Goal: Information Seeking & Learning: Find specific fact

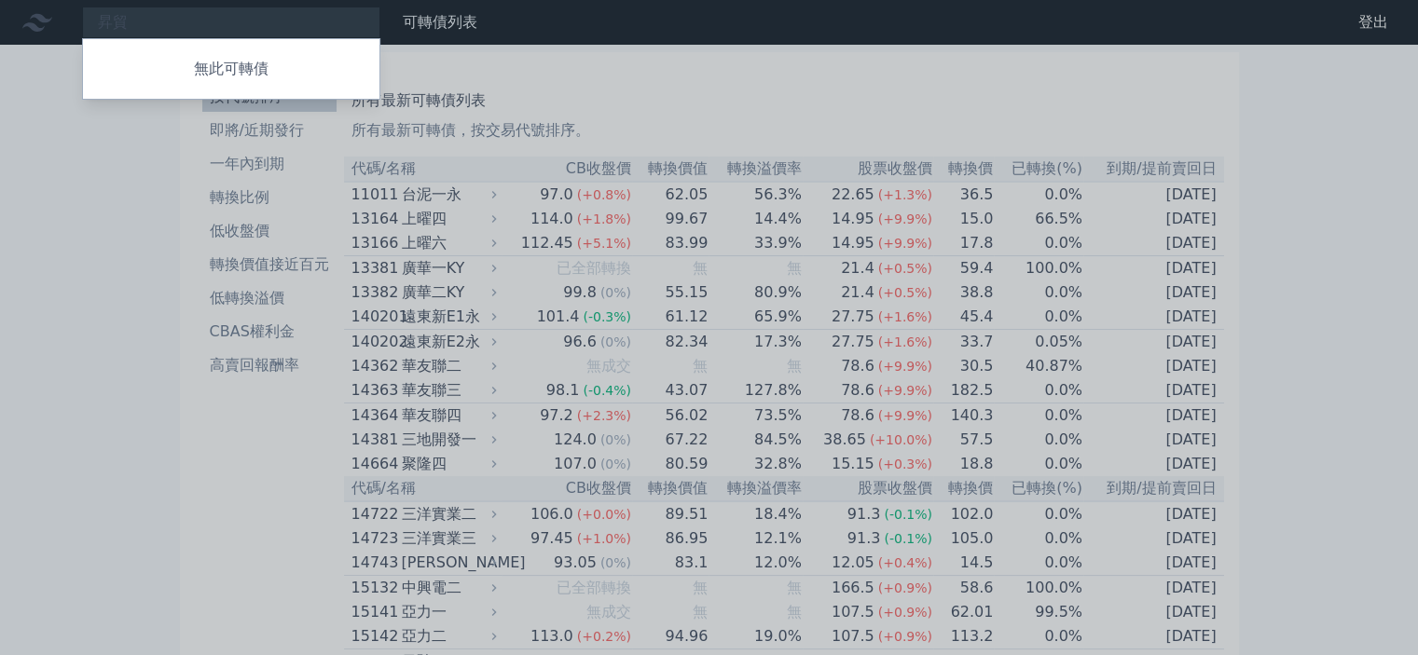
scroll to position [422, 0]
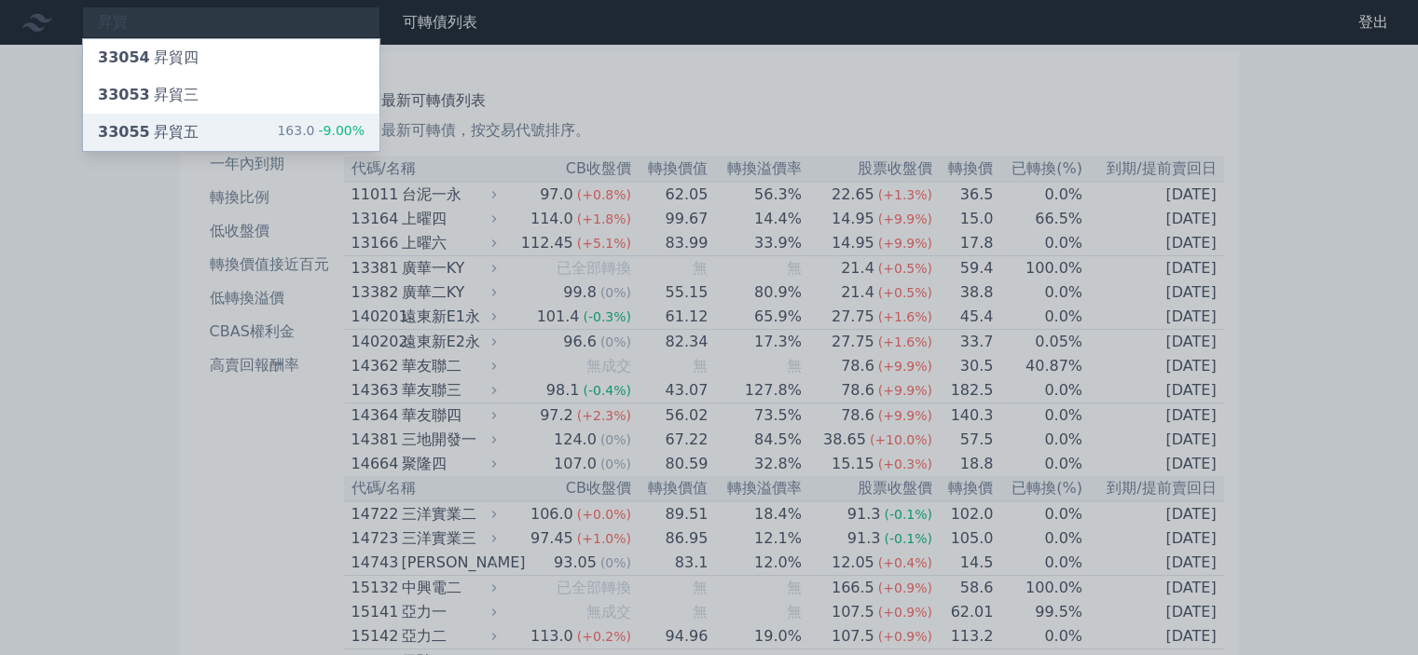
type input "昇貿"
click at [215, 142] on li "即將/近期發行" at bounding box center [269, 130] width 134 height 22
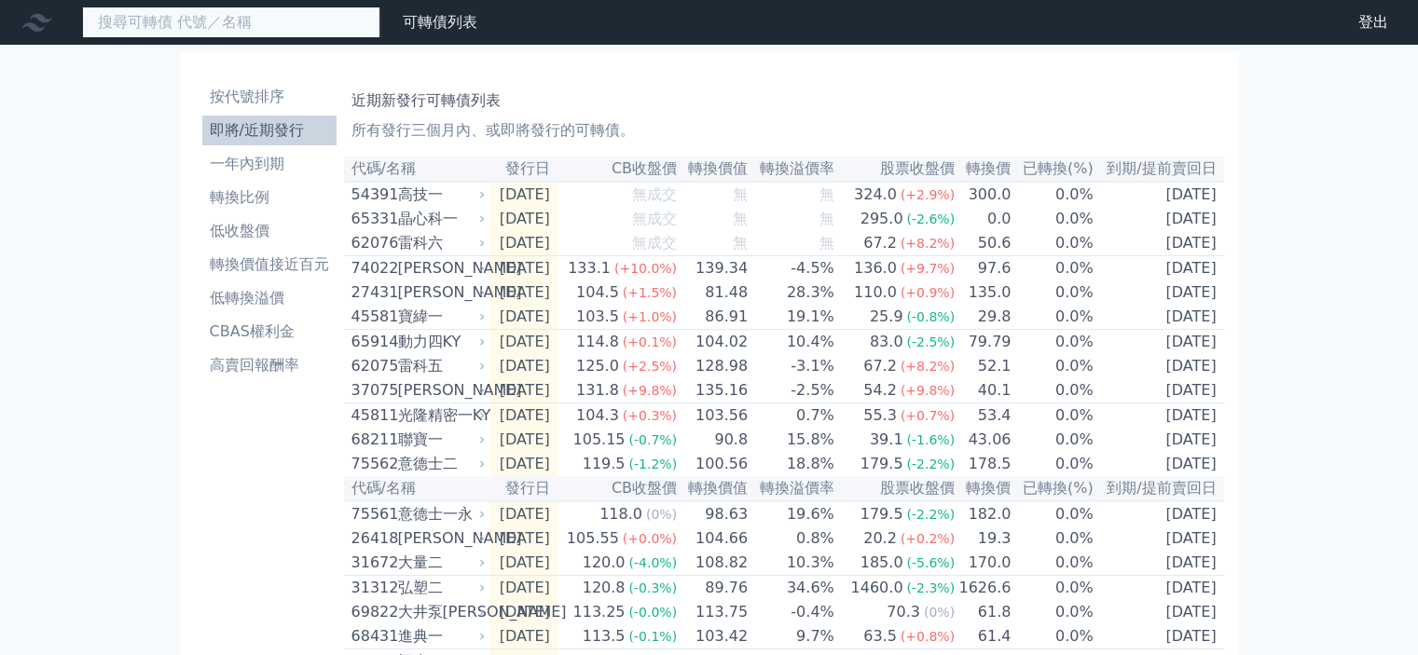
click at [186, 10] on input at bounding box center [231, 23] width 298 height 32
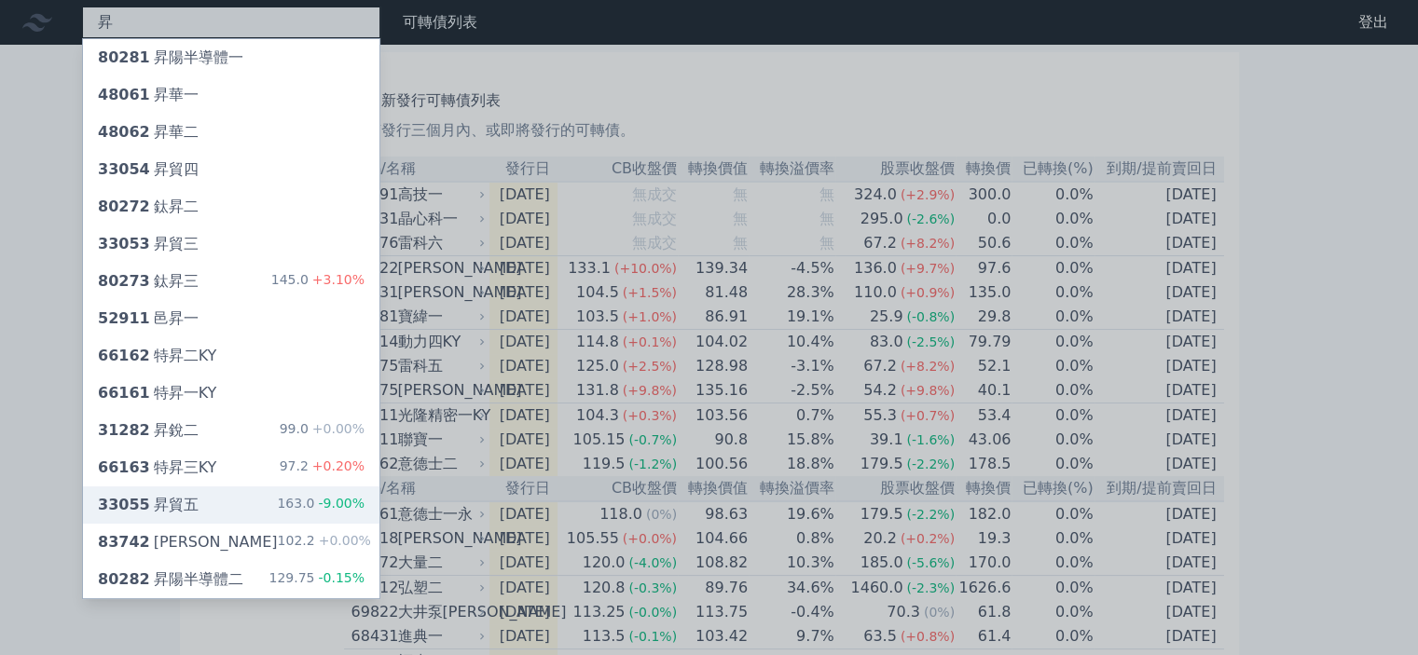
type input "昇"
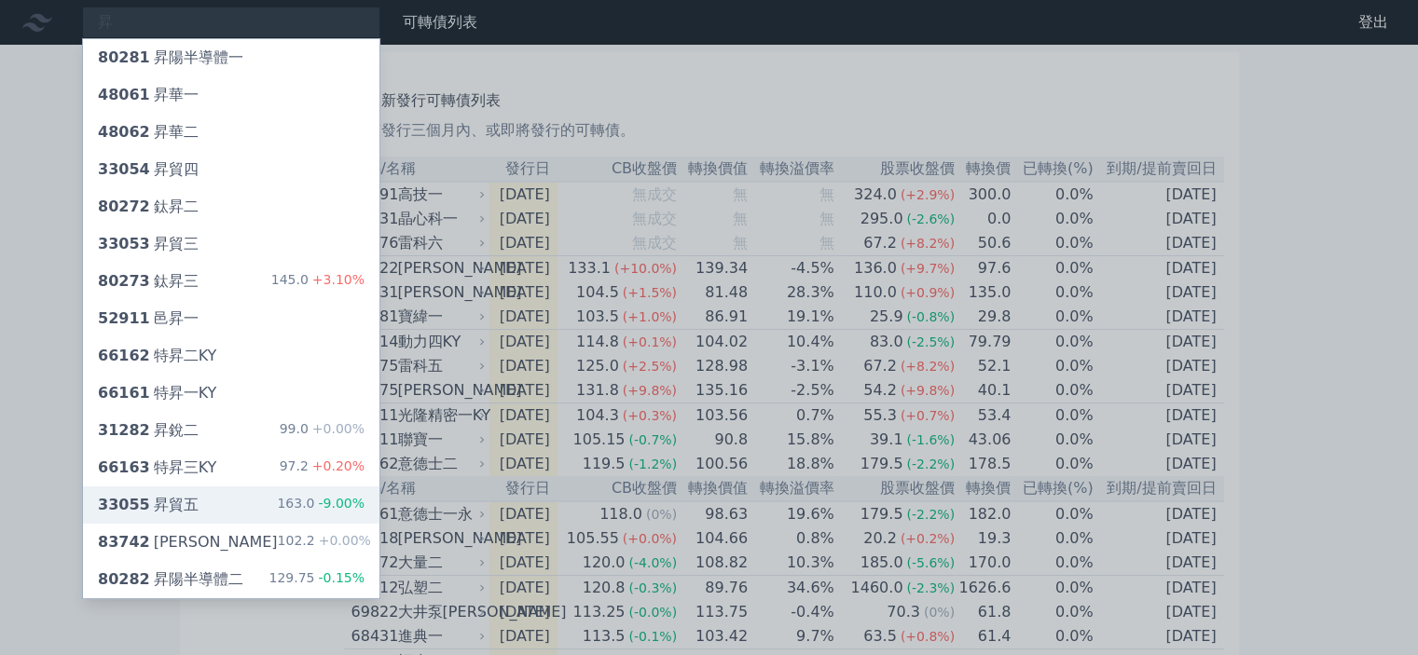
click at [199, 517] on div "33055 昇貿五" at bounding box center [148, 505] width 101 height 22
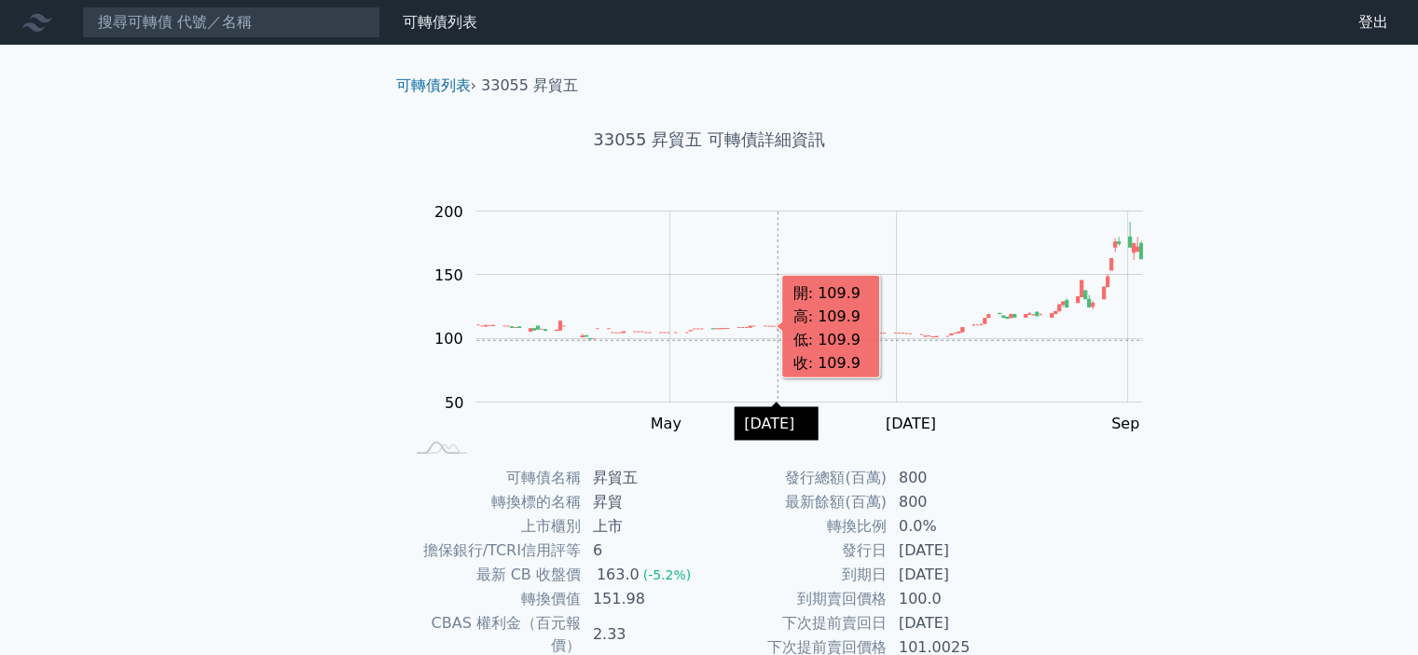
scroll to position [186, 0]
